Goal: Transaction & Acquisition: Subscribe to service/newsletter

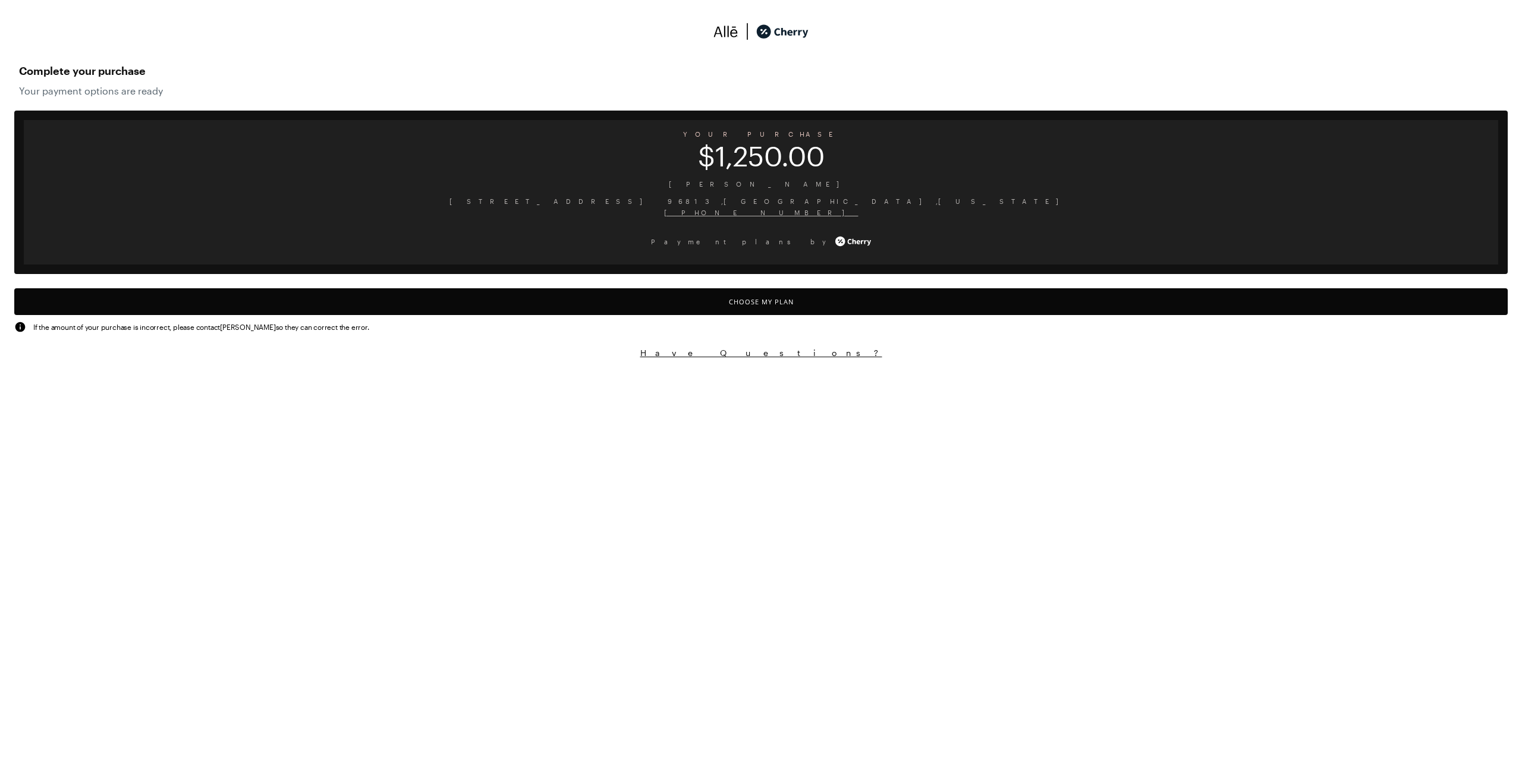
click at [823, 306] on button "Choose My Plan" at bounding box center [761, 302] width 1494 height 27
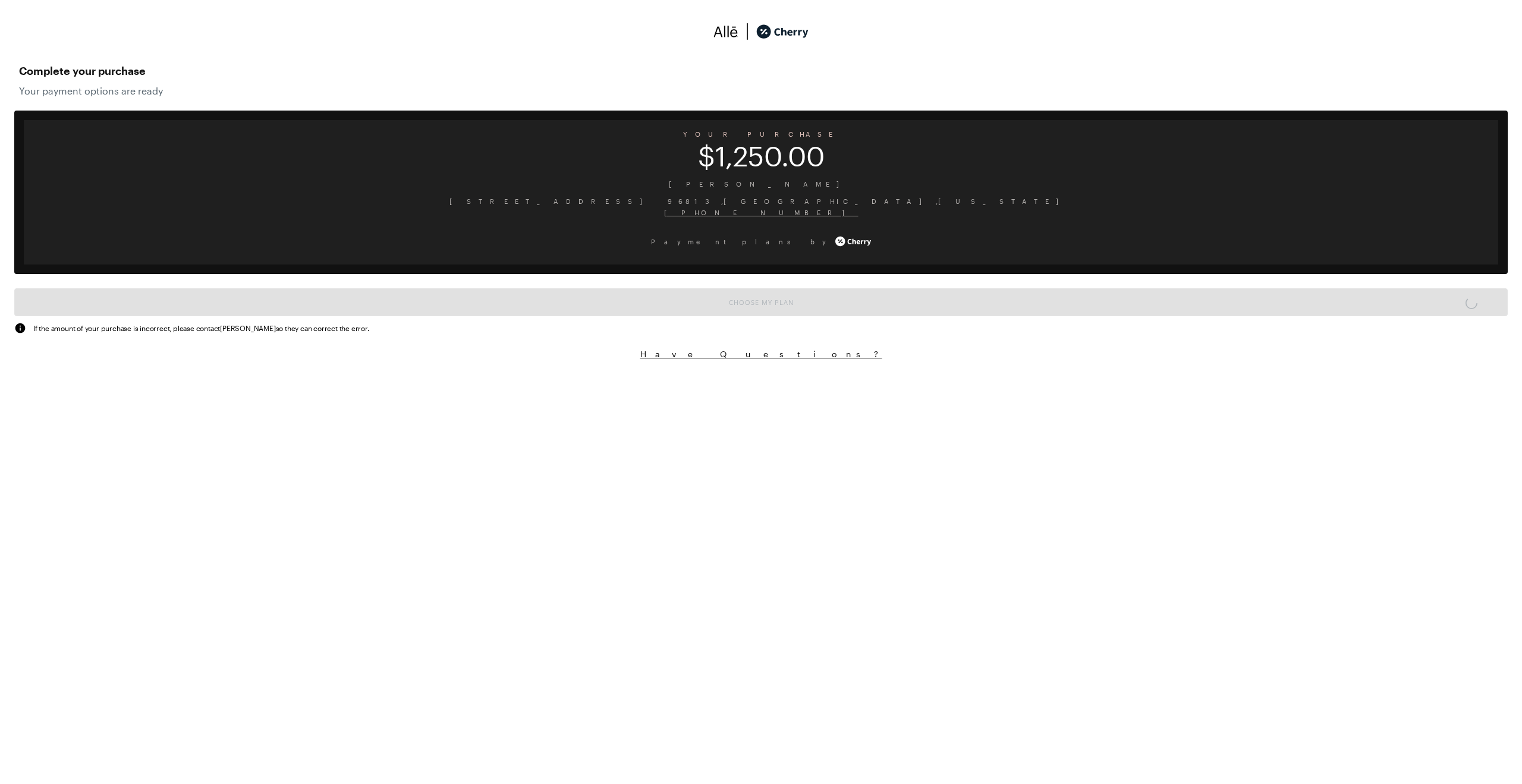
click at [936, 349] on button "Have Questions?" at bounding box center [761, 354] width 1494 height 12
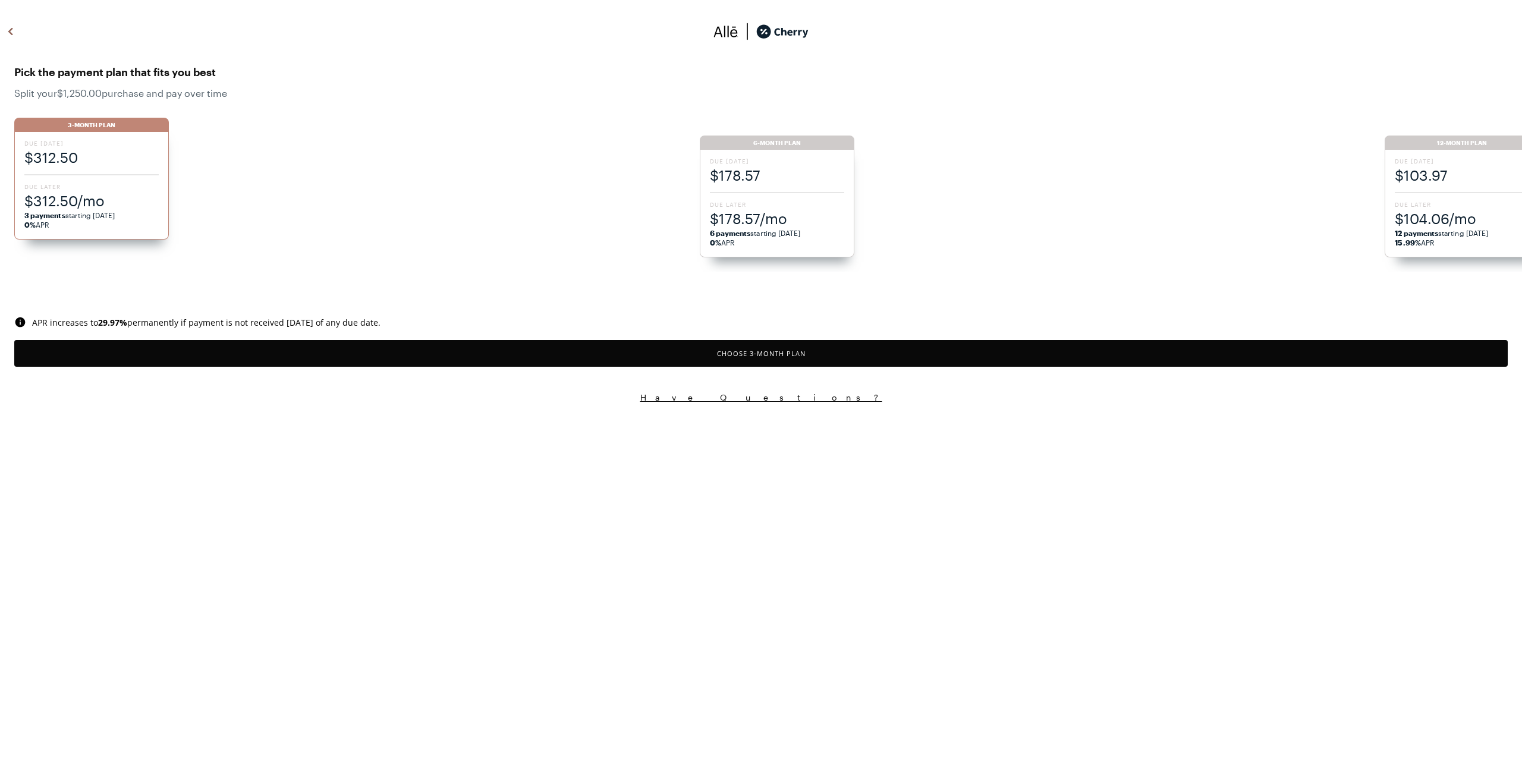
drag, startPoint x: 909, startPoint y: 267, endPoint x: 924, endPoint y: 266, distance: 15.0
click at [925, 266] on ul "3-Month Plan Due [DATE] $312.50 Due Later $312.50/mo 3 payments starting [DATE]…" at bounding box center [768, 189] width 1508 height 166
click at [783, 184] on ul "3-Month Plan Due [DATE] $312.50 Due Later $312.50/mo 3 payments starting [DATE]…" at bounding box center [768, 189] width 1508 height 166
click at [839, 233] on span "6 payments starting [DATE] 0% APR" at bounding box center [777, 237] width 134 height 19
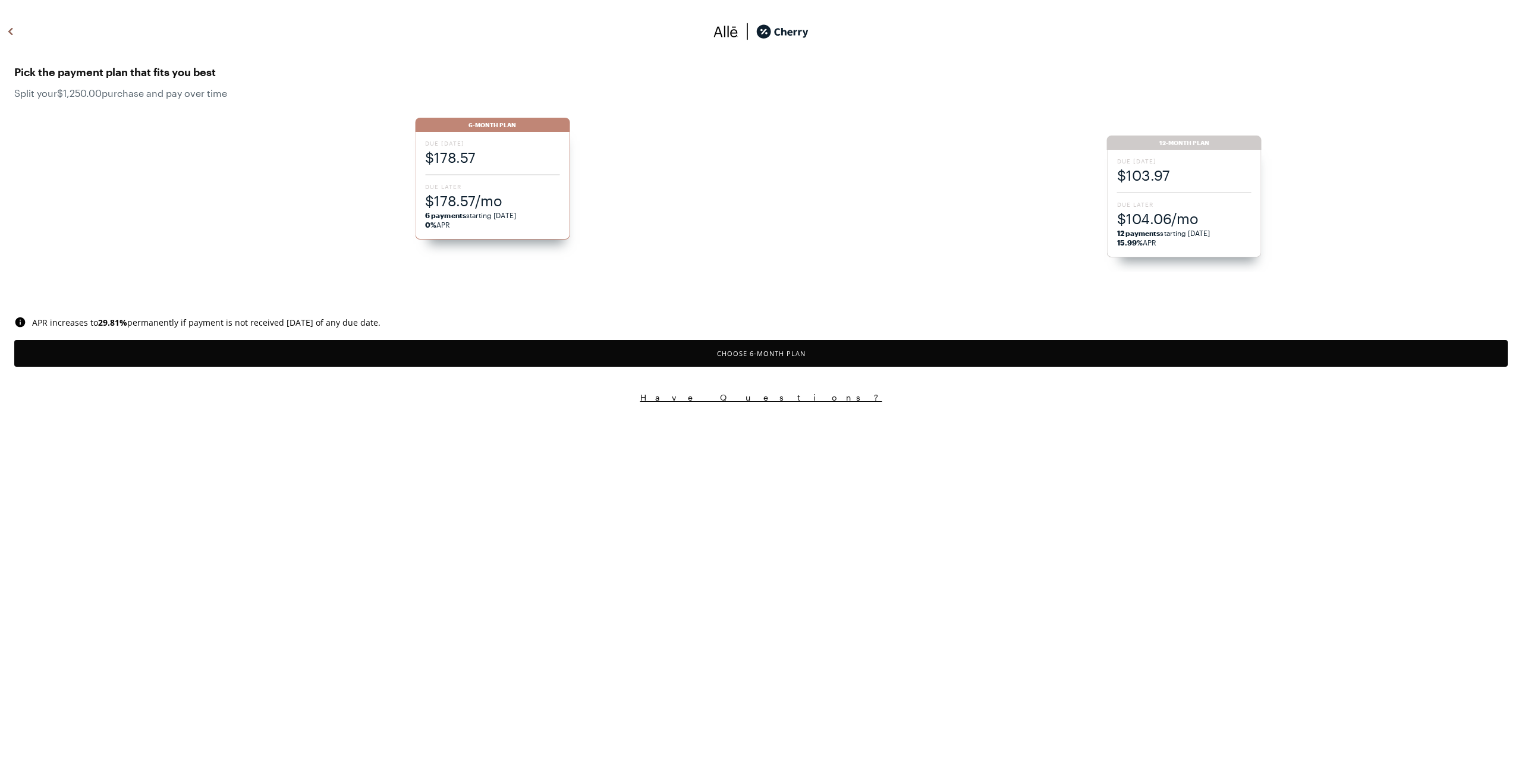
click at [904, 357] on button "Choose 6 -Month Plan" at bounding box center [761, 353] width 1494 height 27
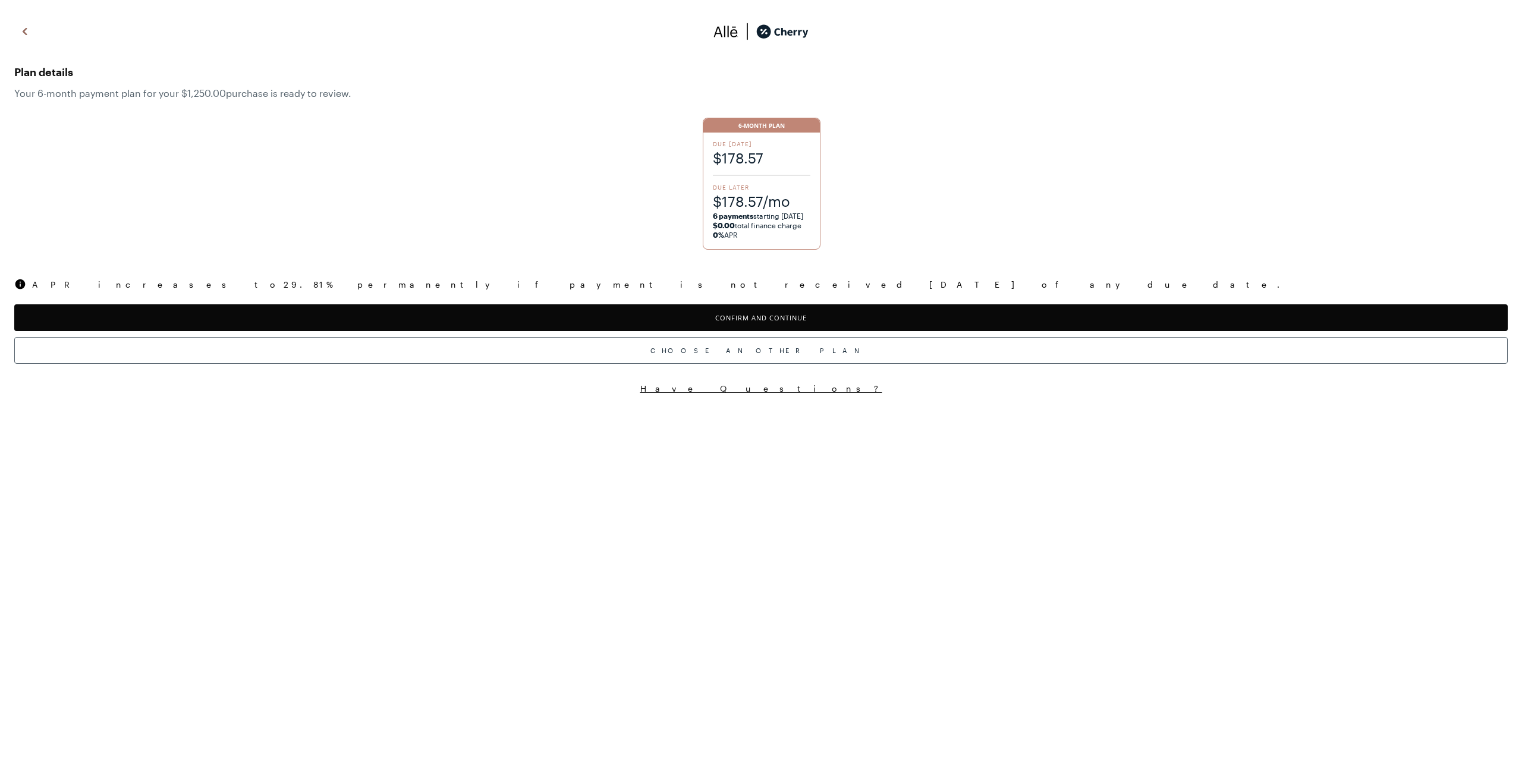
click at [851, 316] on button "Confirm and Continue" at bounding box center [761, 317] width 1494 height 27
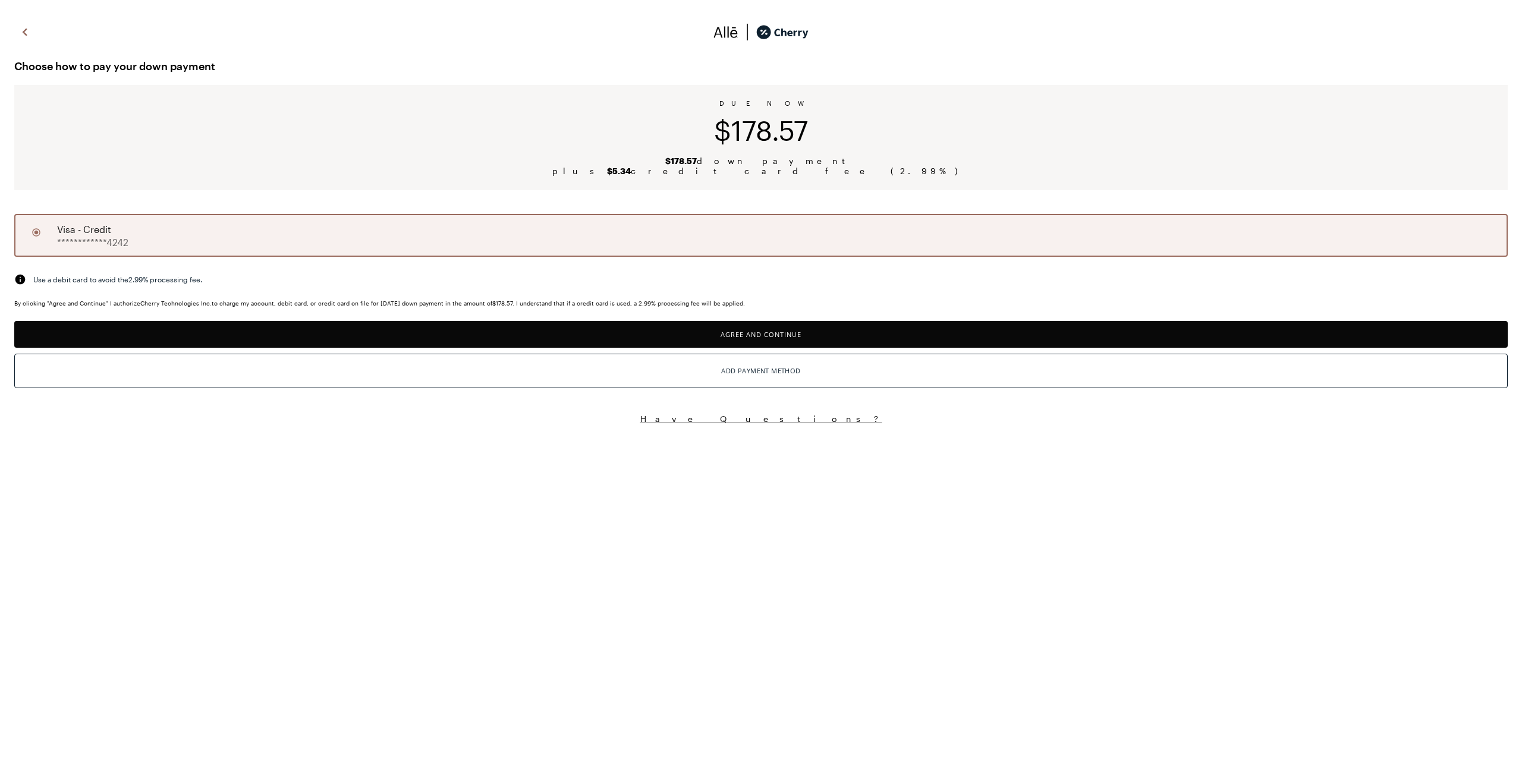
drag, startPoint x: 787, startPoint y: 343, endPoint x: 795, endPoint y: 341, distance: 8.2
click at [787, 343] on button "Agree and Continue" at bounding box center [761, 334] width 1494 height 27
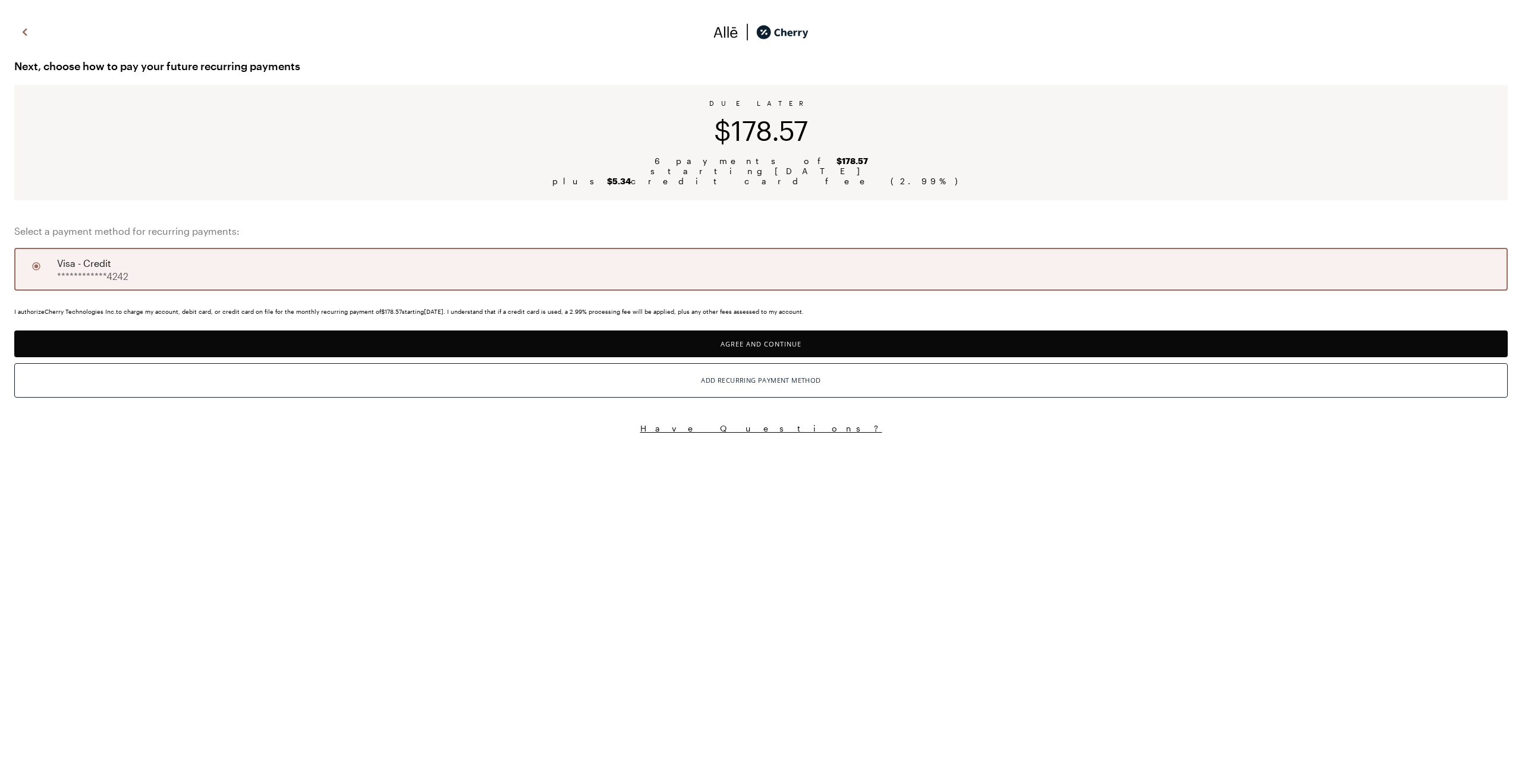
click at [819, 342] on button "Agree and Continue" at bounding box center [761, 344] width 1494 height 27
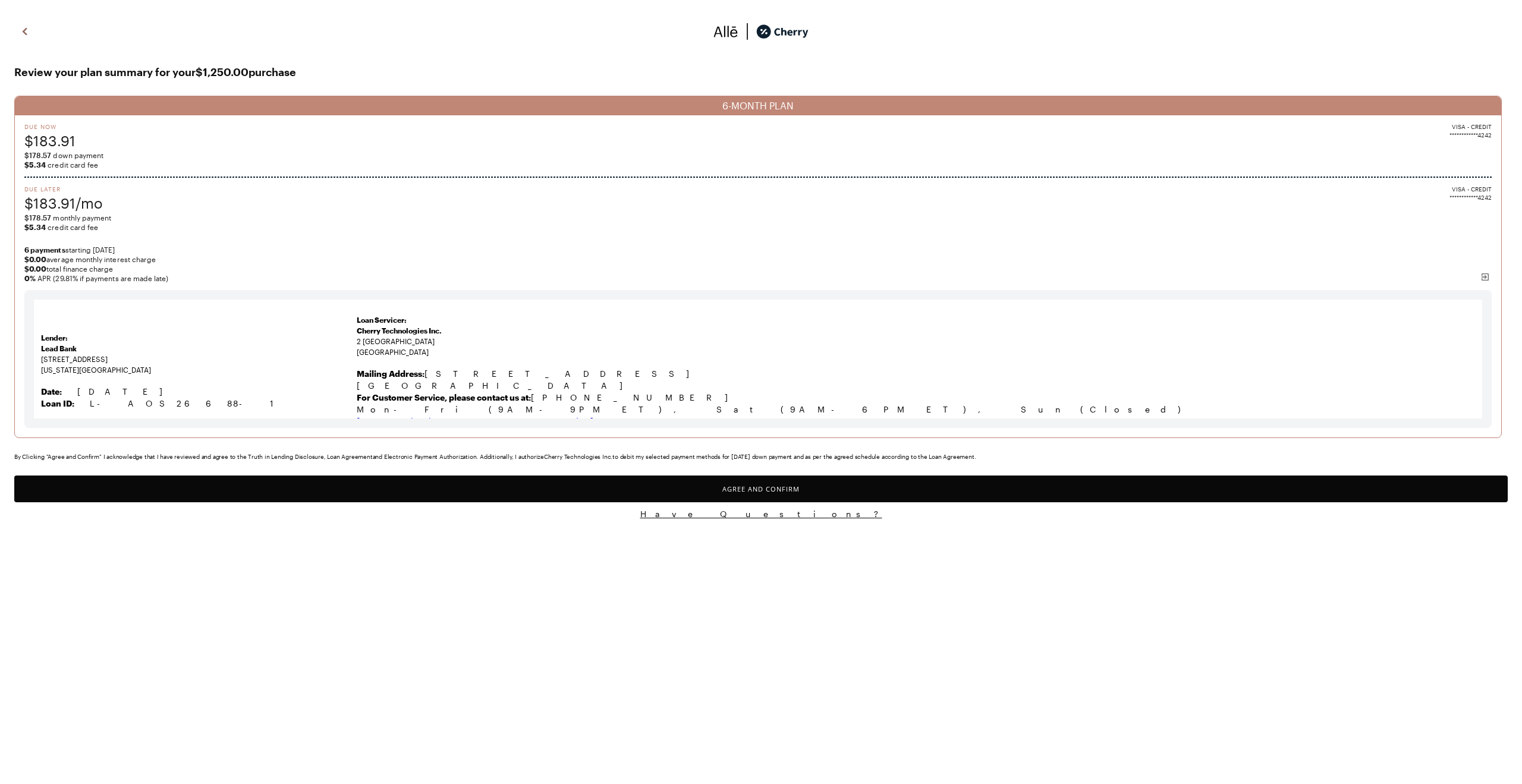
click at [828, 493] on button "Agree and Confirm" at bounding box center [761, 489] width 1494 height 27
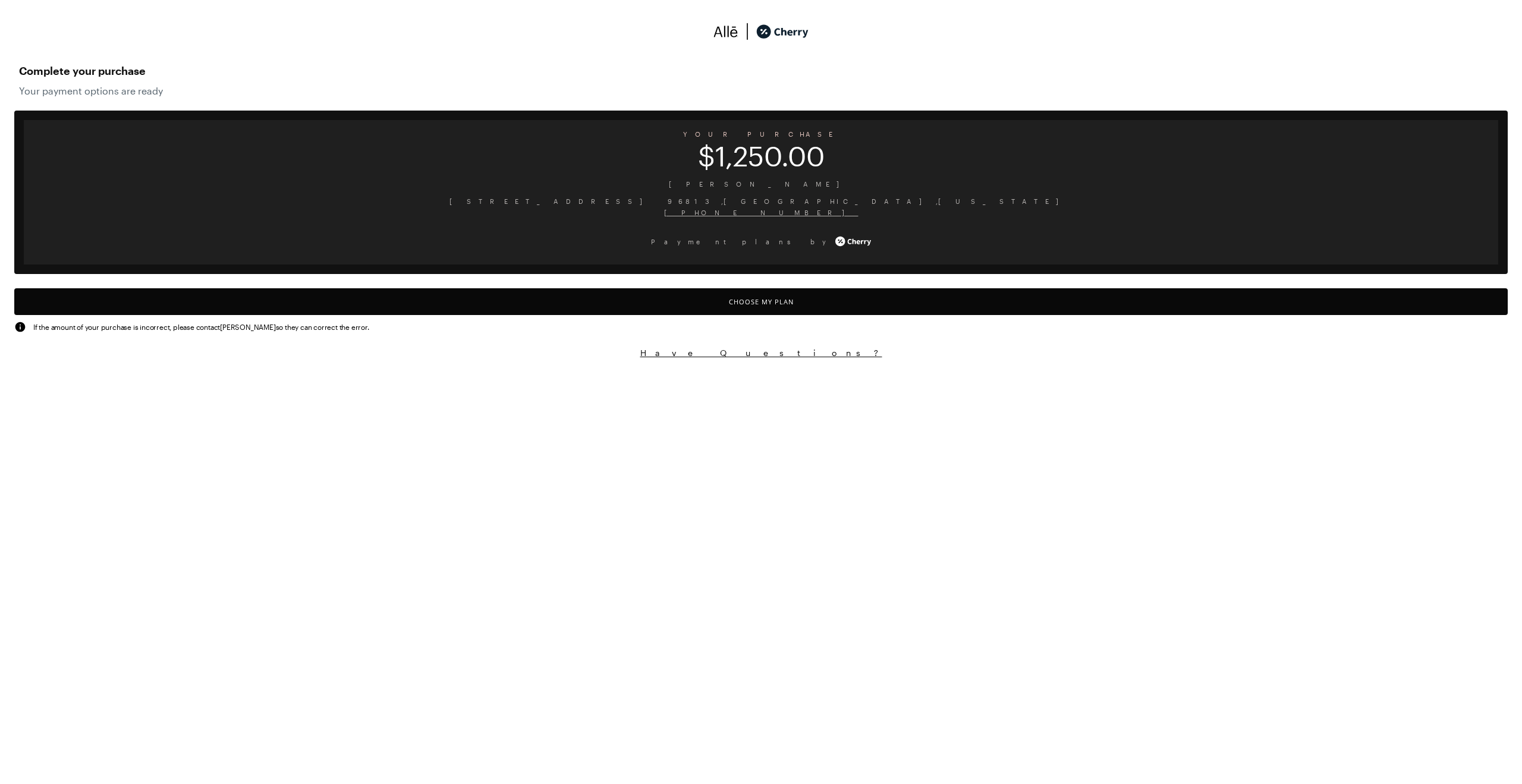
click at [870, 302] on button "Choose My Plan" at bounding box center [761, 302] width 1494 height 27
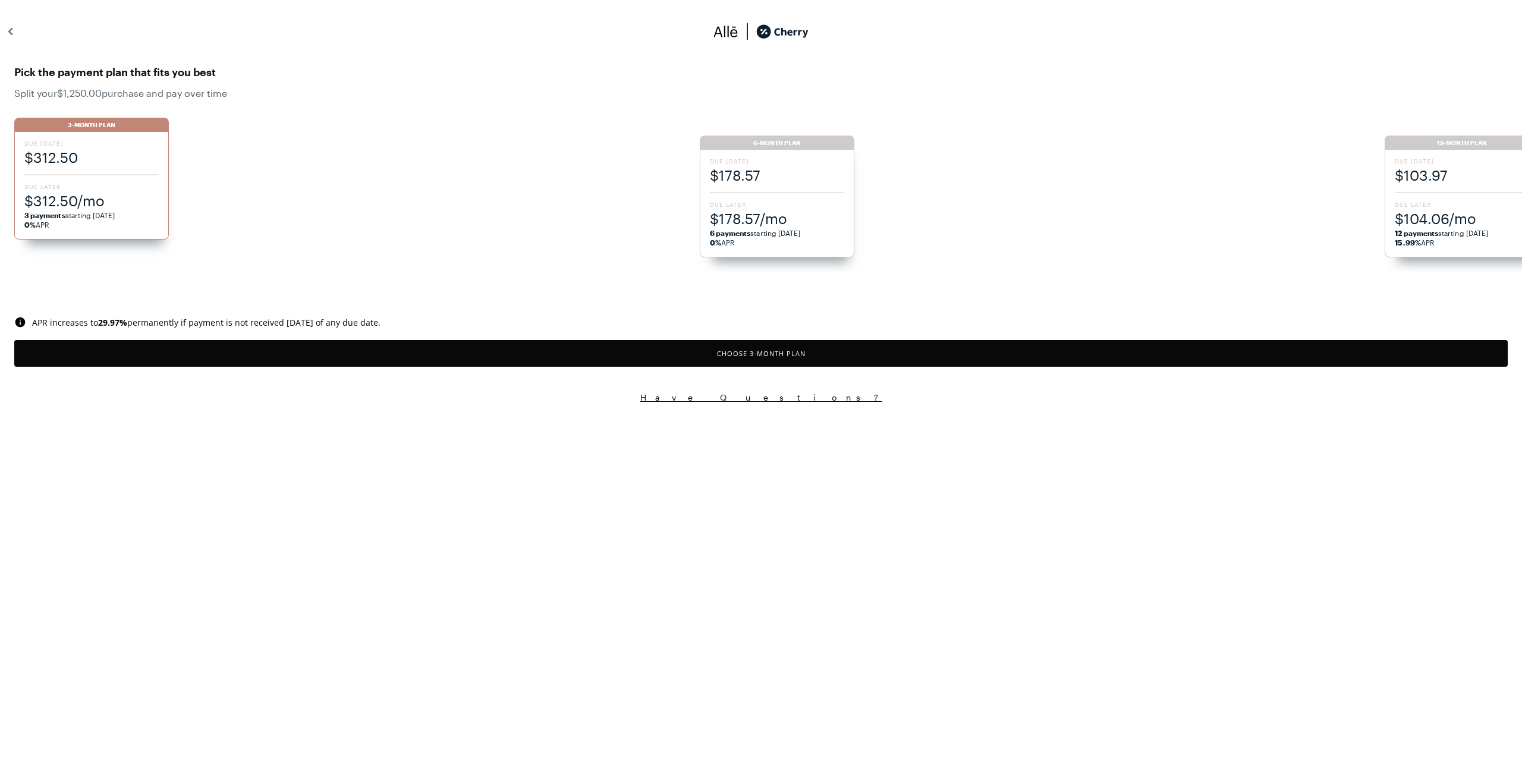
click at [1433, 198] on div "Due [DATE] $103.97 Due Later $104.06/mo 12 payments starting [DATE] 15.99% APR" at bounding box center [1462, 204] width 155 height 107
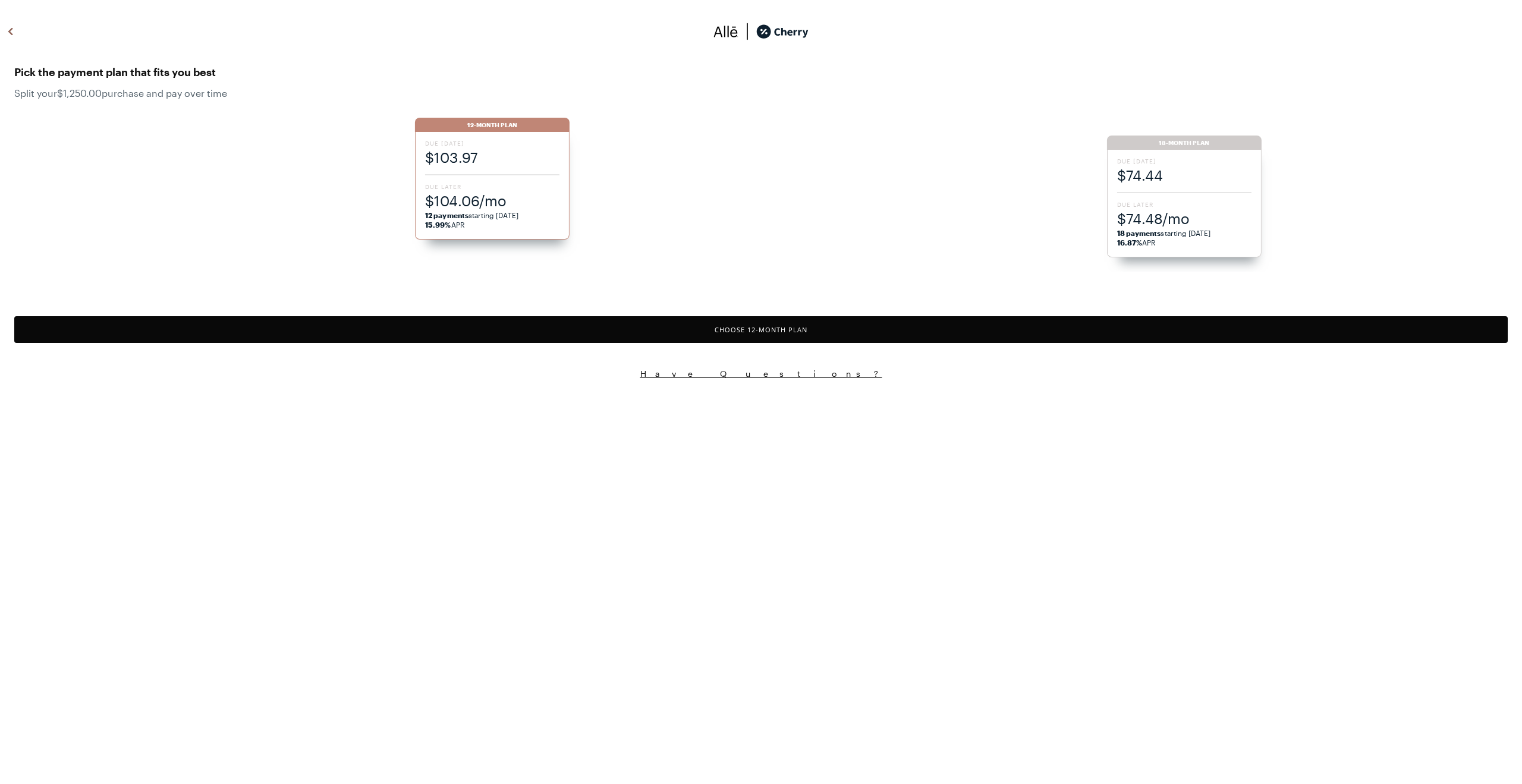
click at [890, 320] on button "Choose 12 -Month Plan" at bounding box center [761, 330] width 1494 height 27
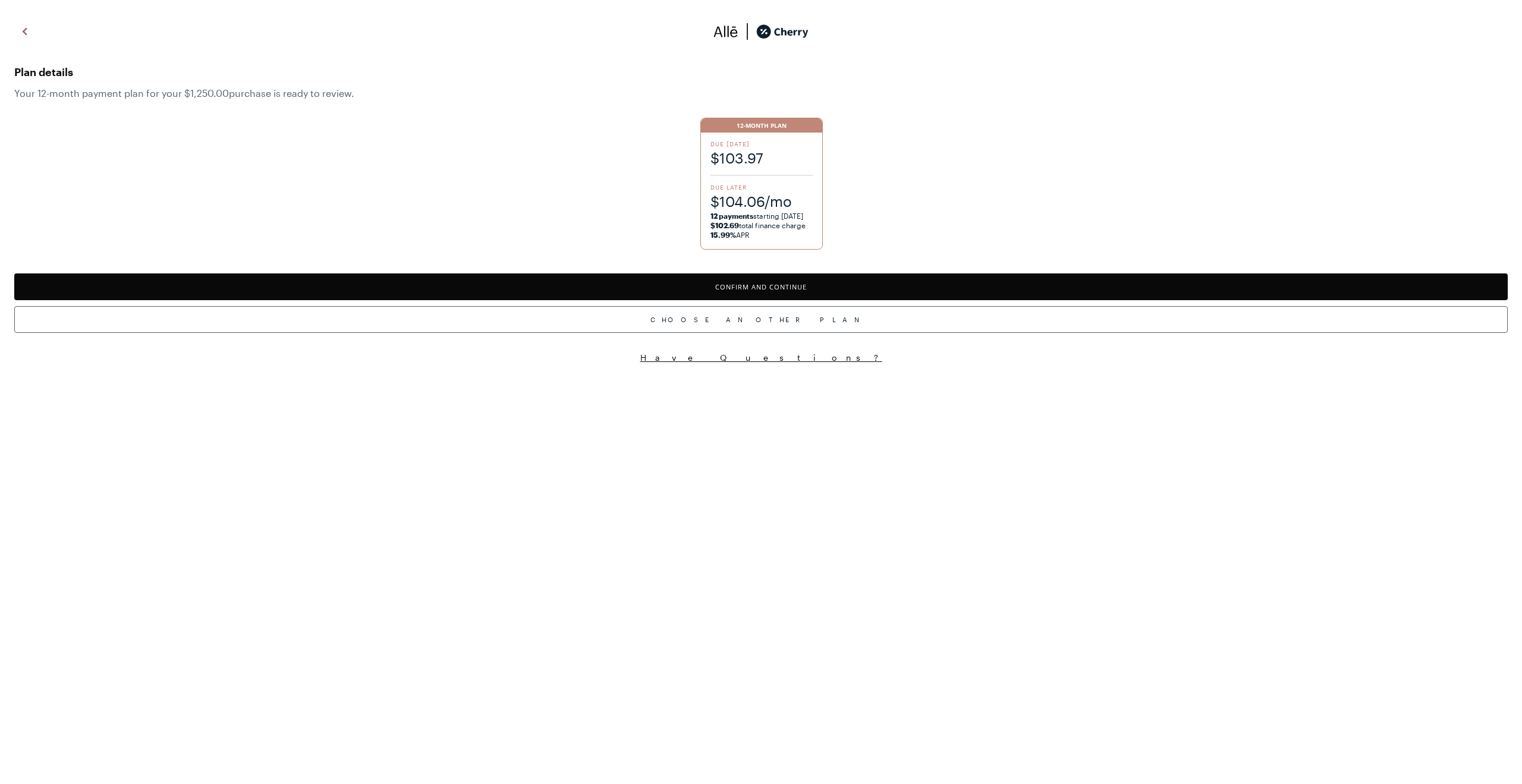
click at [815, 291] on button "Confirm and Continue" at bounding box center [761, 287] width 1494 height 27
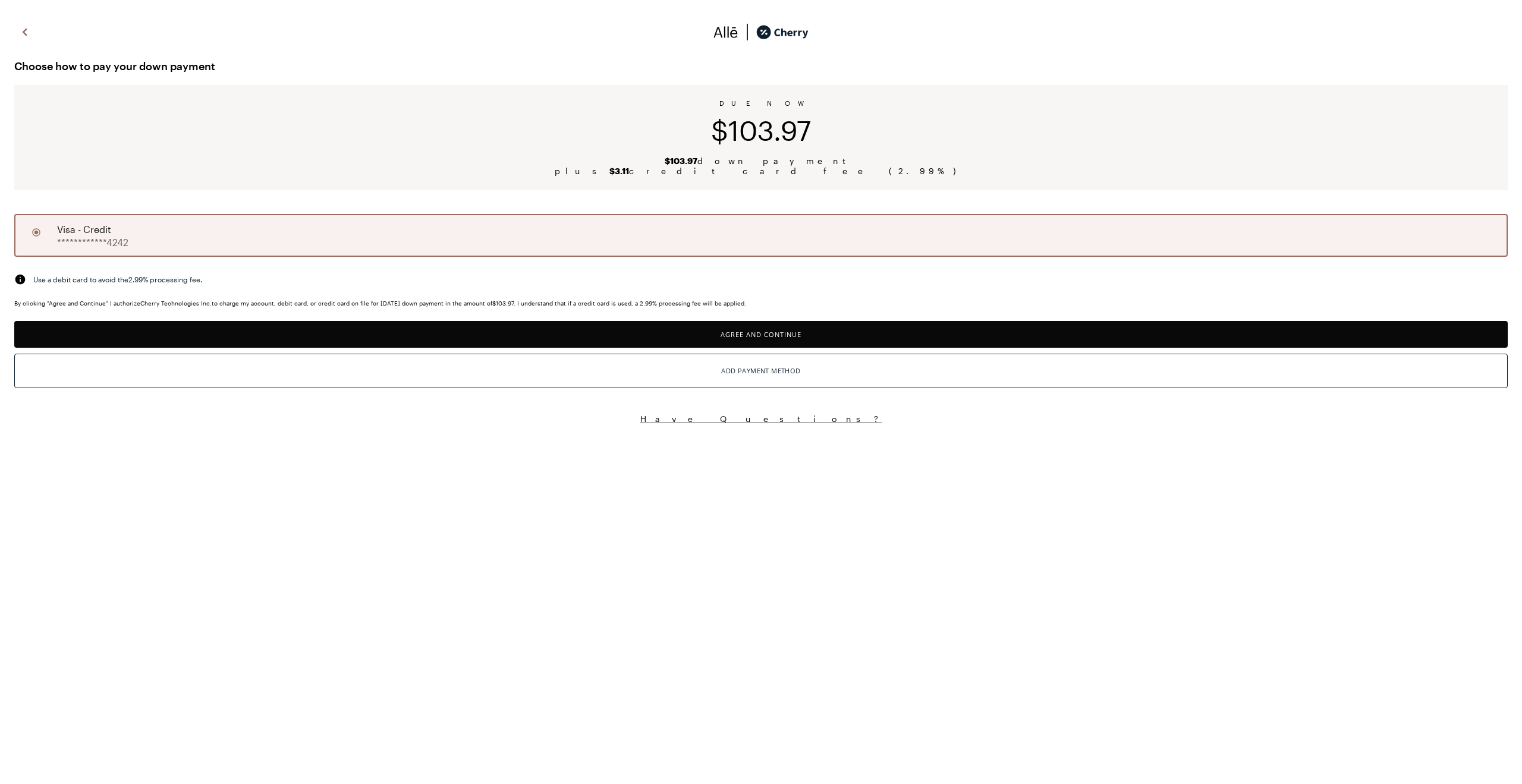
click at [828, 338] on button "Agree and Continue" at bounding box center [761, 334] width 1494 height 27
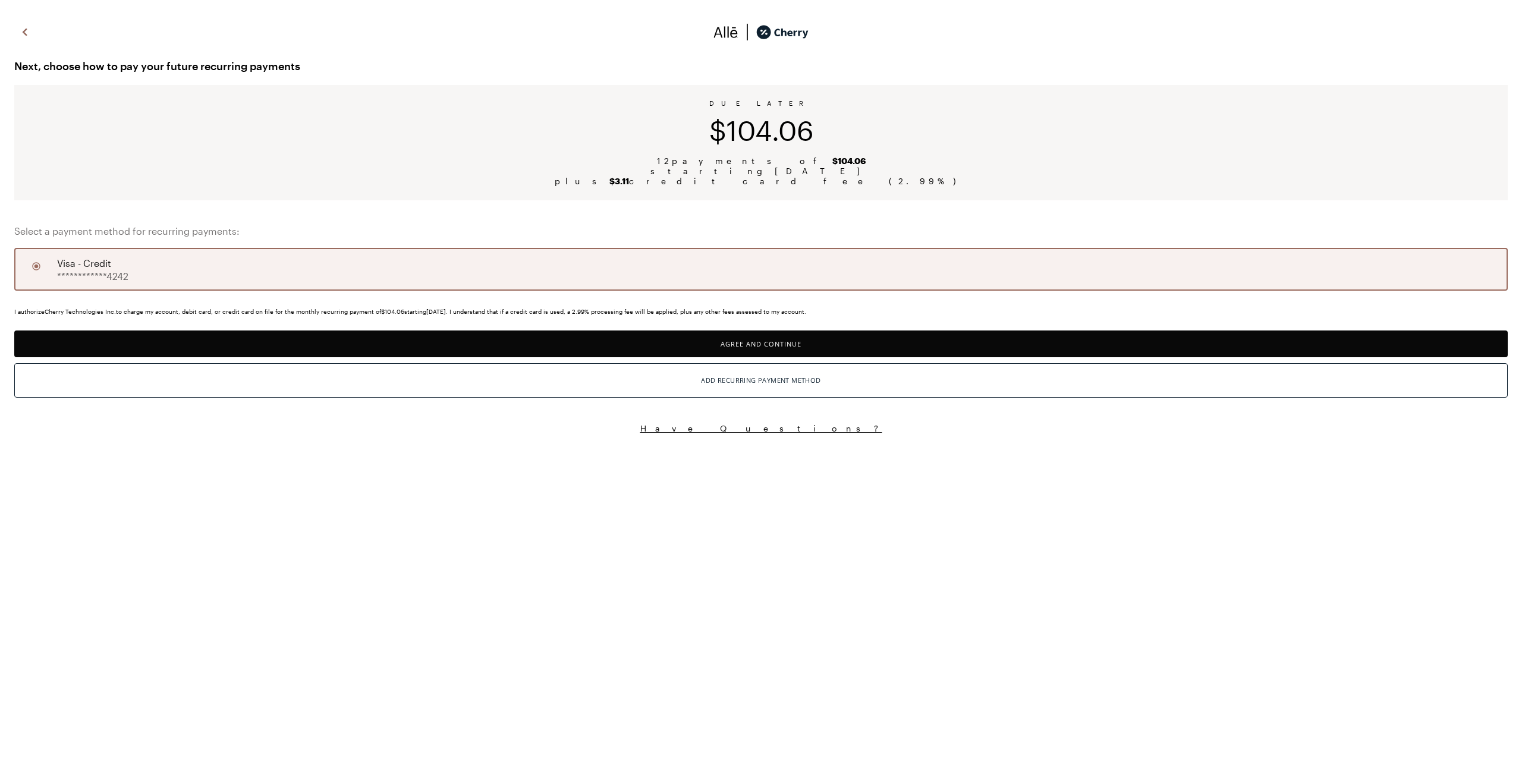
click at [823, 339] on button "Agree and Continue" at bounding box center [761, 344] width 1494 height 27
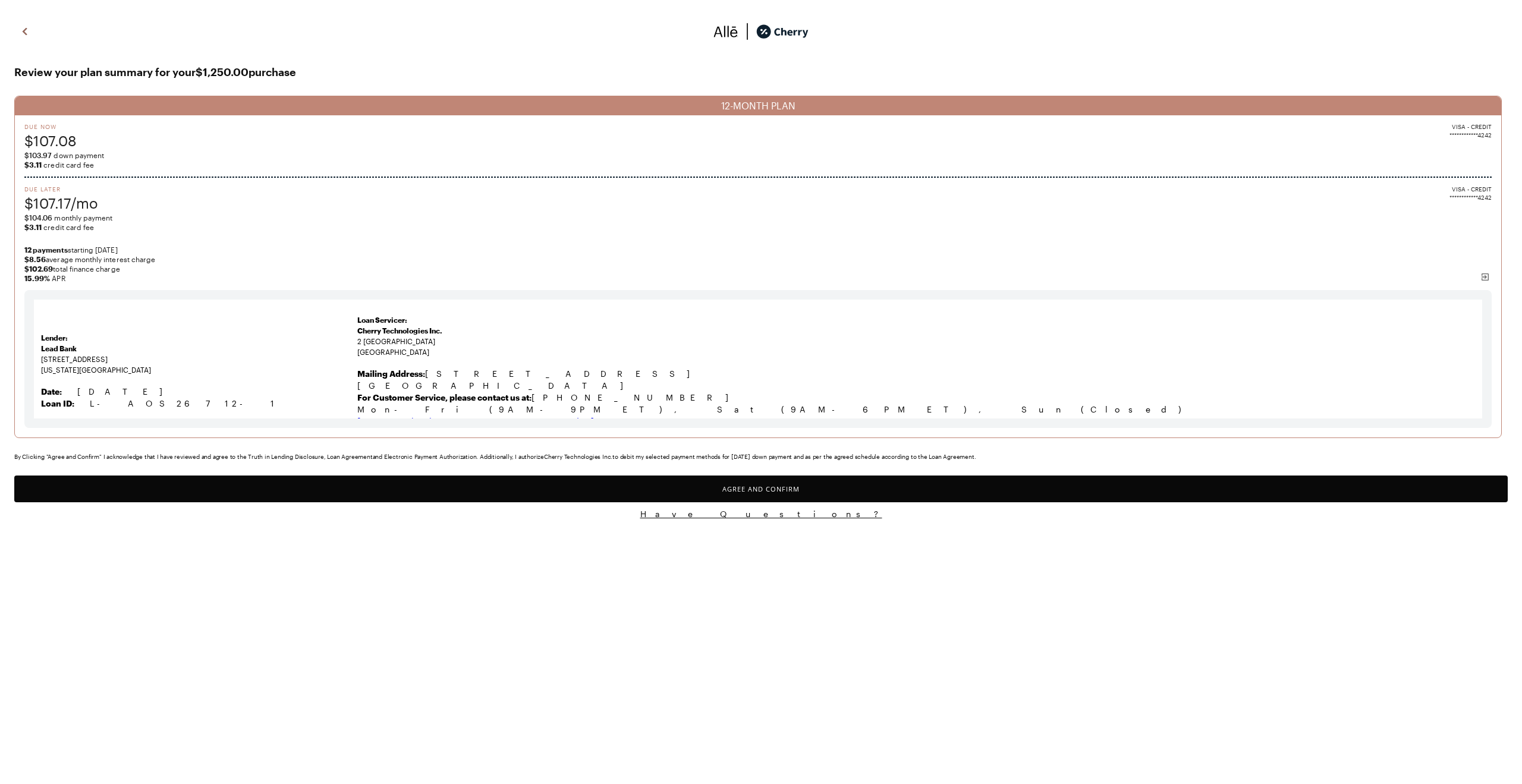
click at [844, 484] on button "Agree and Confirm" at bounding box center [761, 489] width 1494 height 27
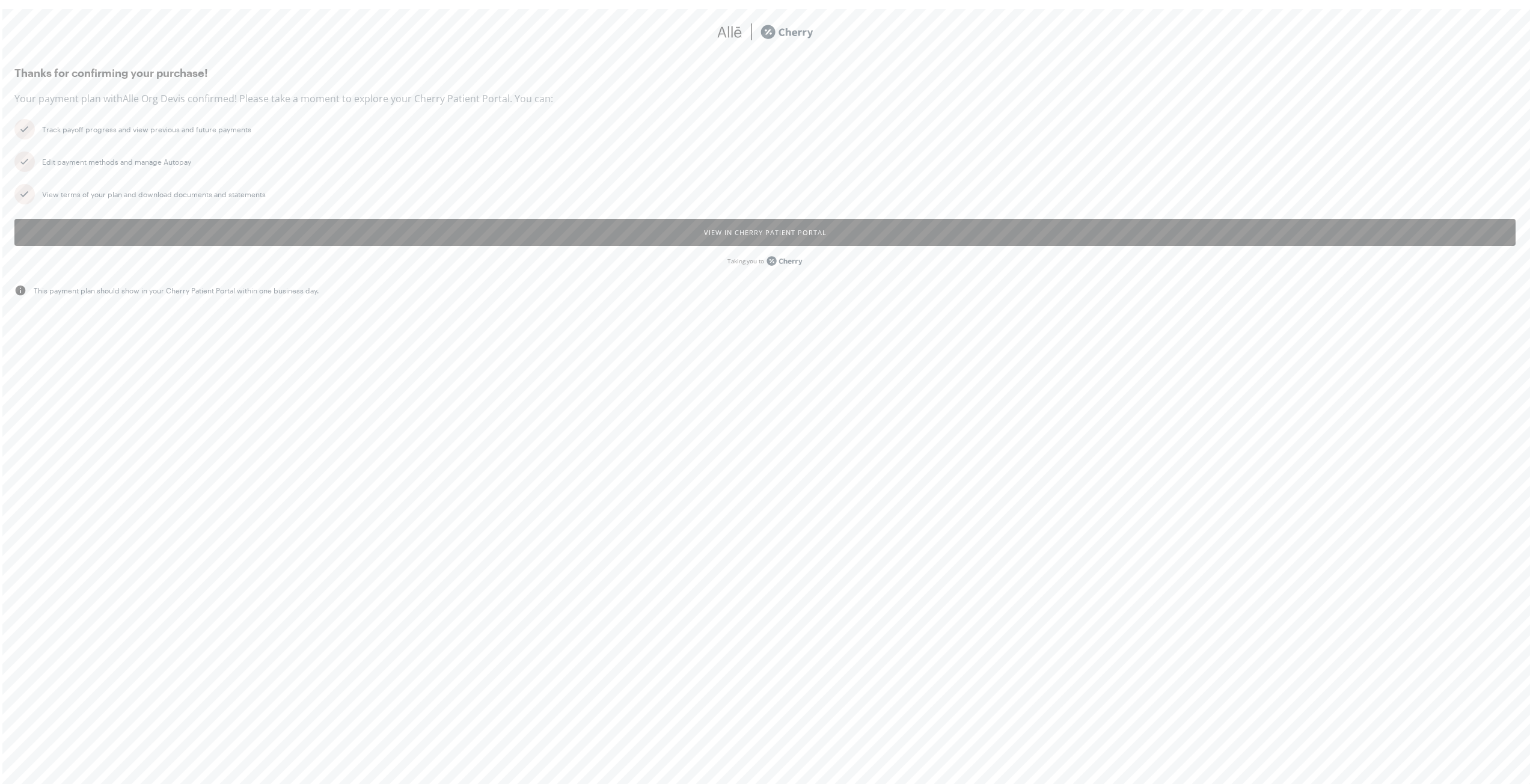
click at [791, 233] on button "View in Cherry patient portal" at bounding box center [765, 232] width 1502 height 27
